Goal: Task Accomplishment & Management: Manage account settings

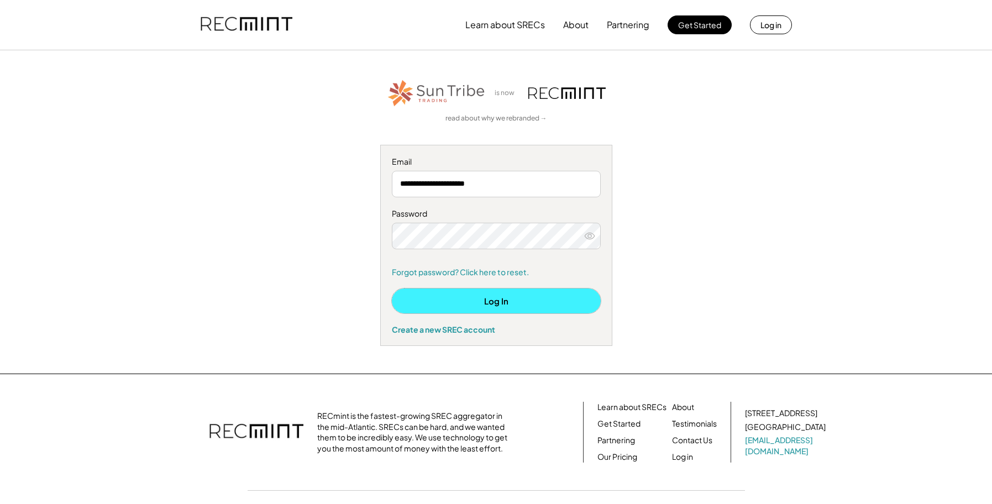
click at [484, 296] on button "Log In" at bounding box center [496, 300] width 209 height 25
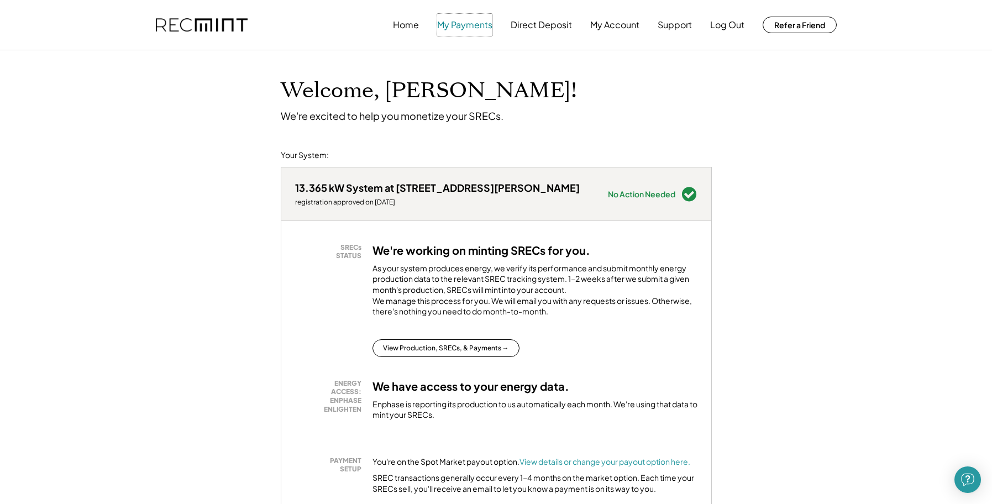
click at [460, 29] on button "My Payments" at bounding box center [464, 25] width 55 height 22
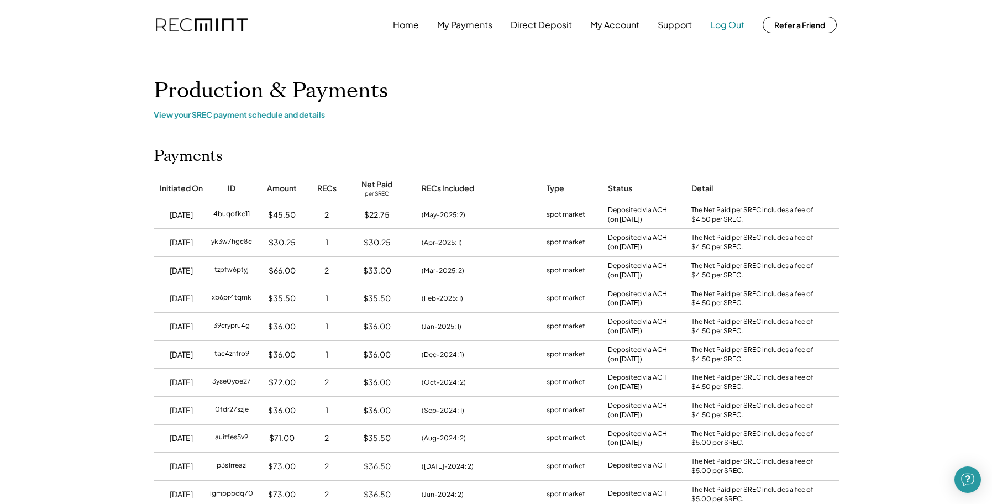
click at [717, 22] on button "Log Out" at bounding box center [727, 25] width 34 height 22
